Goal: Task Accomplishment & Management: Use online tool/utility

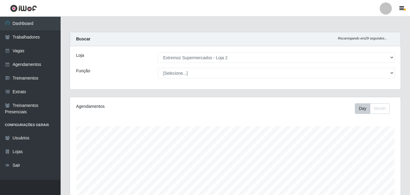
select select "521"
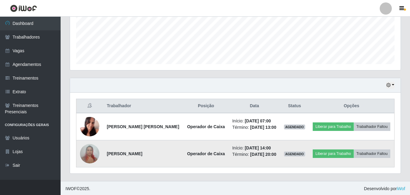
scroll to position [154, 0]
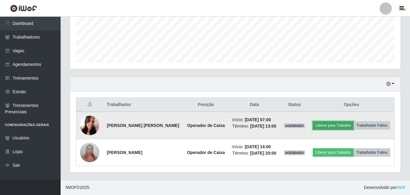
click at [319, 125] on button "Liberar para Trabalho" at bounding box center [333, 125] width 41 height 8
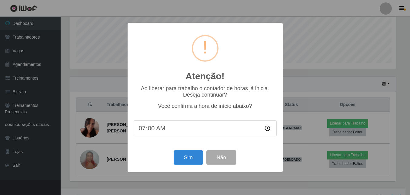
scroll to position [126, 328]
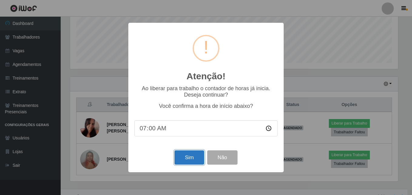
click at [192, 157] on button "Sim" at bounding box center [188, 157] width 29 height 14
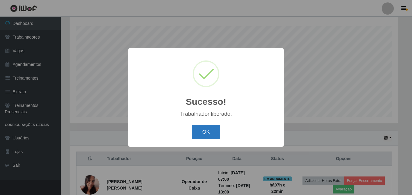
click at [210, 132] on button "OK" at bounding box center [206, 132] width 28 height 14
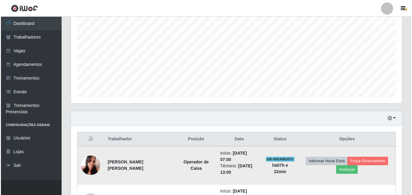
scroll to position [130, 0]
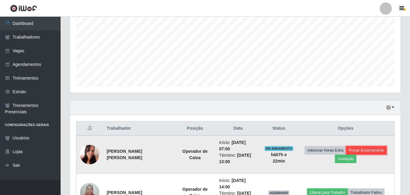
click at [356, 148] on button "Forçar Encerramento" at bounding box center [366, 150] width 41 height 8
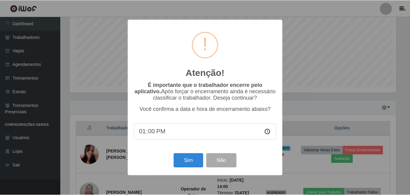
scroll to position [126, 328]
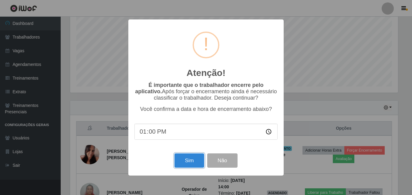
click at [181, 160] on button "Sim" at bounding box center [188, 160] width 29 height 14
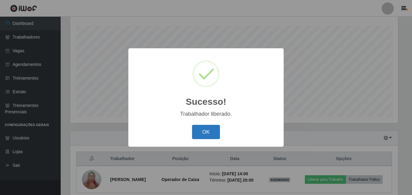
click at [213, 134] on button "OK" at bounding box center [206, 132] width 28 height 14
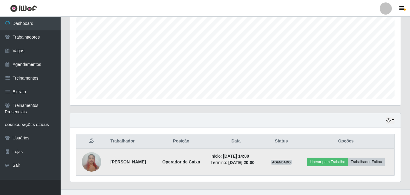
scroll to position [127, 0]
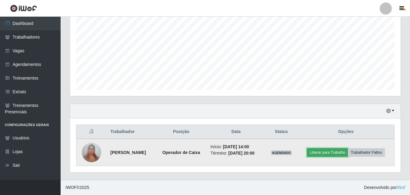
click at [322, 151] on button "Liberar para Trabalho" at bounding box center [327, 152] width 41 height 8
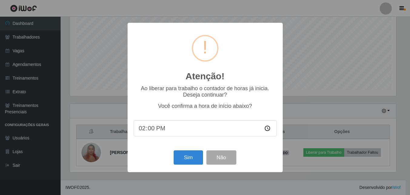
scroll to position [126, 328]
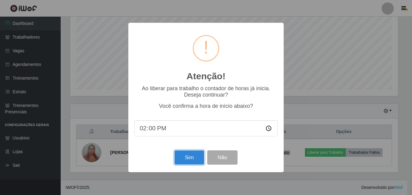
click at [193, 159] on button "Sim" at bounding box center [188, 157] width 29 height 14
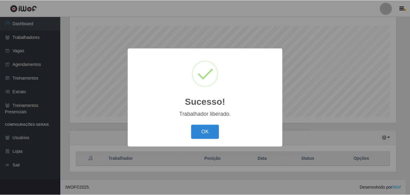
scroll to position [0, 0]
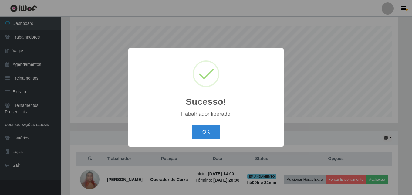
click at [207, 128] on button "OK" at bounding box center [206, 132] width 28 height 14
